Goal: Task Accomplishment & Management: Manage account settings

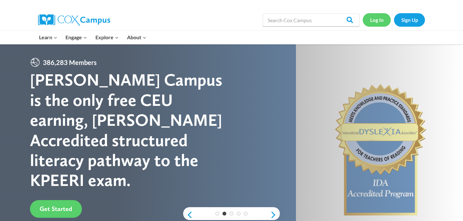
click at [377, 18] on link "Log In" at bounding box center [377, 19] width 28 height 13
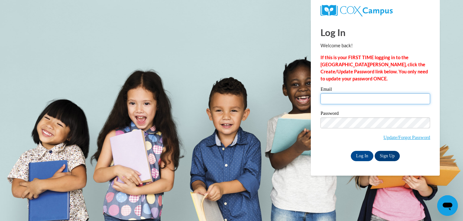
type input "[EMAIL_ADDRESS][DOMAIN_NAME]"
click at [384, 156] on link "Sign Up" at bounding box center [387, 156] width 25 height 10
click at [358, 154] on input "Log In" at bounding box center [362, 156] width 23 height 10
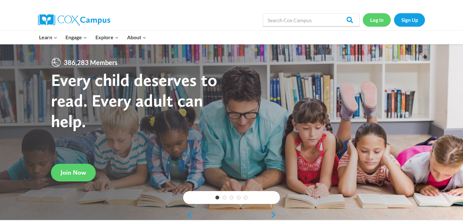
click at [376, 20] on link "Log In" at bounding box center [377, 19] width 28 height 13
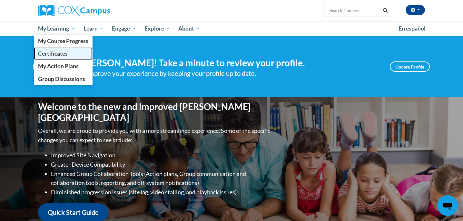
click at [60, 55] on span "Certificates" at bounding box center [53, 53] width 30 height 7
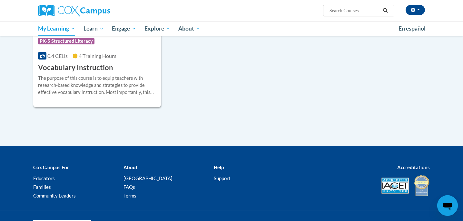
scroll to position [695, 0]
